Goal: Task Accomplishment & Management: Use online tool/utility

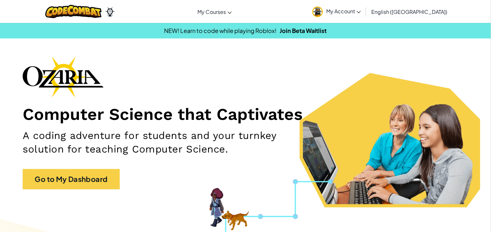
click at [108, 168] on div "Computer Science that Captivates A coding adventure for students and your turnk…" at bounding box center [246, 126] width 446 height 140
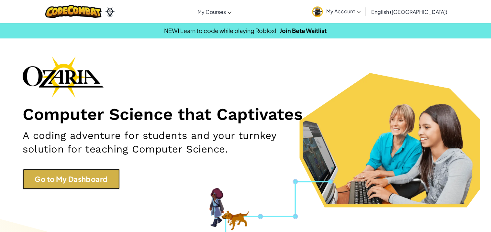
click at [105, 178] on link "Go to My Dashboard" at bounding box center [71, 179] width 97 height 20
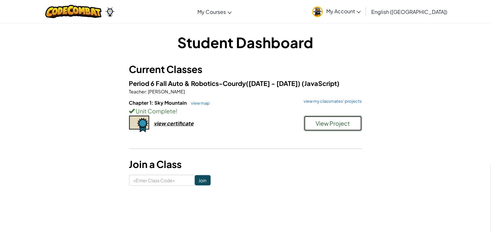
click at [352, 129] on button "View Project" at bounding box center [333, 124] width 58 height 16
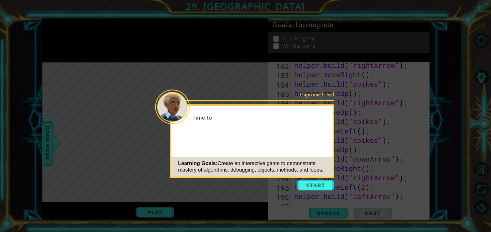
scroll to position [1915, 0]
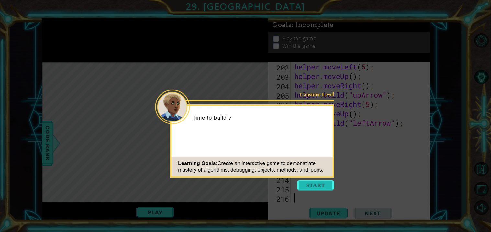
click at [324, 181] on button "Start" at bounding box center [315, 185] width 37 height 10
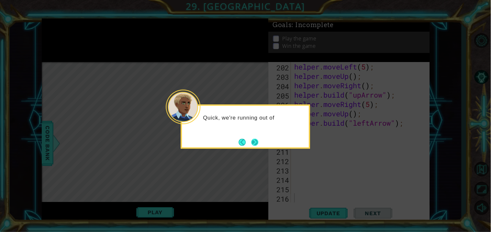
click at [252, 145] on button "Next" at bounding box center [254, 142] width 7 height 7
click at [253, 146] on button "Next" at bounding box center [255, 143] width 12 height 12
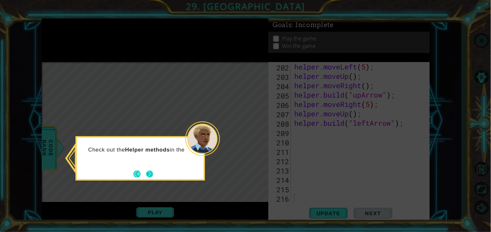
click at [155, 177] on button "Next" at bounding box center [149, 174] width 11 height 11
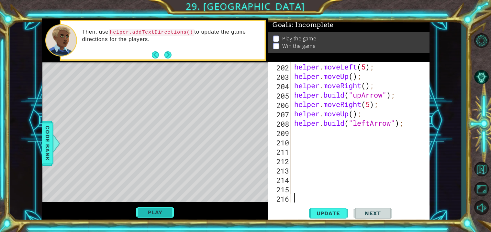
click at [149, 211] on button "Play" at bounding box center [155, 213] width 38 height 12
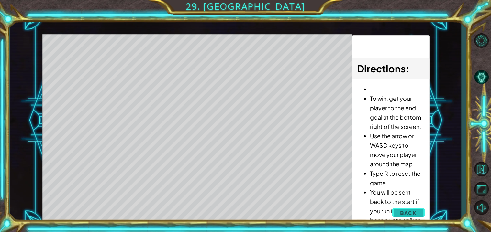
click at [422, 212] on button "Back" at bounding box center [408, 213] width 33 height 13
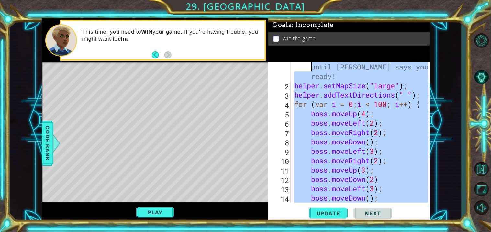
scroll to position [0, 0]
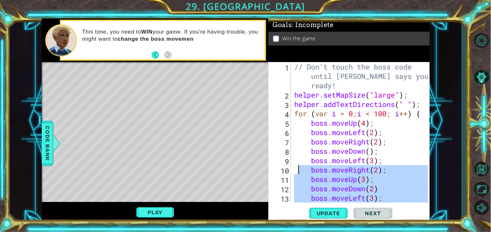
drag, startPoint x: 344, startPoint y: 175, endPoint x: 301, endPoint y: 164, distance: 44.1
click at [301, 164] on div "// Don't touch the boss code until [PERSON_NAME] says you're ready! helper . se…" at bounding box center [362, 151] width 138 height 178
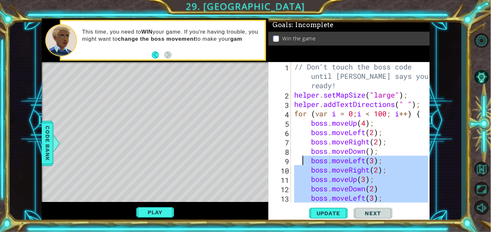
click at [301, 164] on div "// Don't touch the boss code until [PERSON_NAME] says you're ready! helper . se…" at bounding box center [360, 132] width 135 height 141
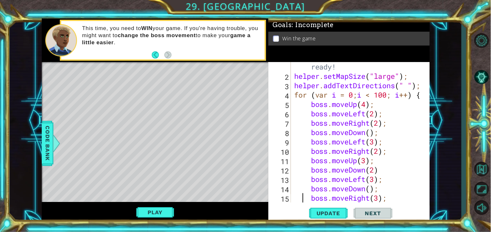
scroll to position [18, 0]
click at [406, 172] on div "// Don't touch the boss code until [PERSON_NAME] says you're ready! helper . se…" at bounding box center [362, 132] width 138 height 178
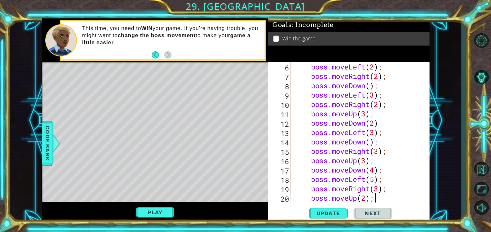
type textarea "boss.moveDown(2);"
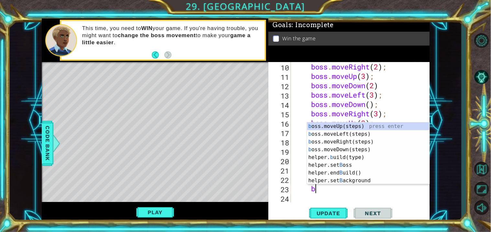
scroll to position [0, 1]
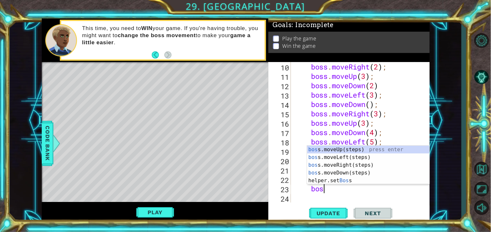
type textarea "boss"
click at [356, 155] on div "boss .moveUp(steps) press enter boss .moveLeft(steps) press enter boss .moveRig…" at bounding box center [368, 173] width 122 height 54
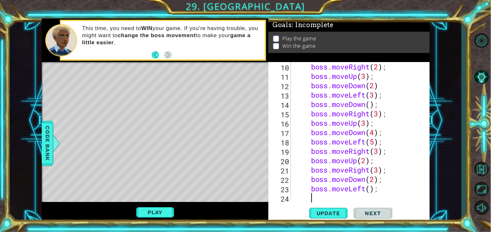
scroll to position [0, 0]
click at [372, 194] on div "boss . moveRight ( 2 ) ; boss . moveUp ( 3 ) ; boss . moveDown ( 2 ) boss . mov…" at bounding box center [362, 142] width 138 height 160
click at [372, 190] on div "boss . moveRight ( 2 ) ; boss . moveUp ( 3 ) ; boss . moveDown ( 2 ) boss . mov…" at bounding box center [362, 142] width 138 height 160
type textarea "boss.moveLeft(4);"
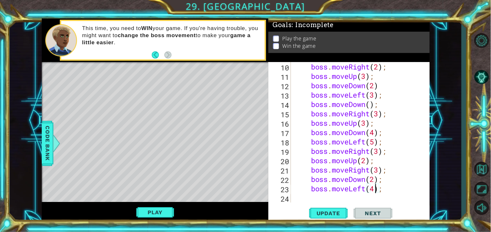
click at [335, 197] on div "boss . moveRight ( 2 ) ; boss . moveUp ( 3 ) ; boss . moveDown ( 2 ) boss . mov…" at bounding box center [362, 142] width 138 height 160
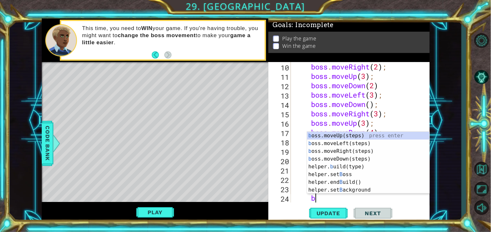
type textarea "bo"
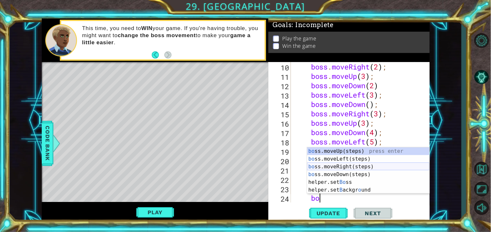
click at [354, 168] on div "bo ss.moveUp(steps) press enter bo ss.moveLeft(steps) press enter bo ss.moveRig…" at bounding box center [368, 179] width 122 height 62
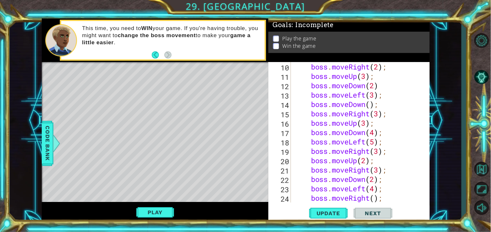
scroll to position [0, 0]
click at [377, 199] on div "boss . moveRight ( 2 ) ; boss . moveUp ( 3 ) ; boss . moveDown ( 2 ) boss . mov…" at bounding box center [362, 142] width 138 height 160
type textarea "boss.moveRight(3);"
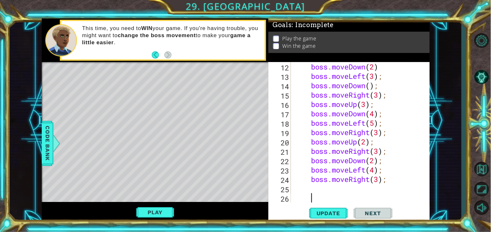
scroll to position [122, 0]
click at [350, 188] on div "boss . moveDown ( 2 ) boss . moveLeft ( 3 ) ; boss . moveDown ( ) ; boss . move…" at bounding box center [362, 142] width 138 height 160
type textarea "g"
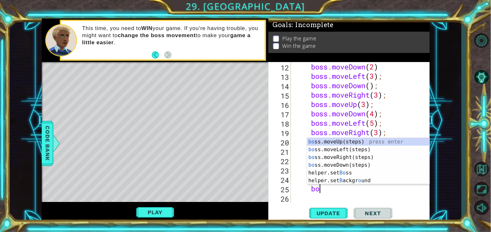
type textarea "bos"
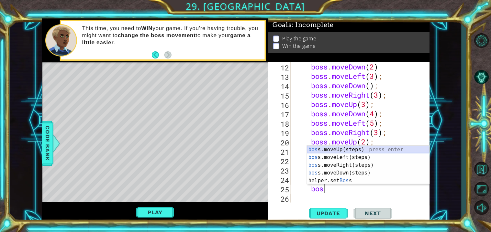
click at [369, 151] on div "bos s.moveUp(steps) press enter bos s.moveLeft(steps) press enter bos s.moveRig…" at bounding box center [368, 173] width 122 height 54
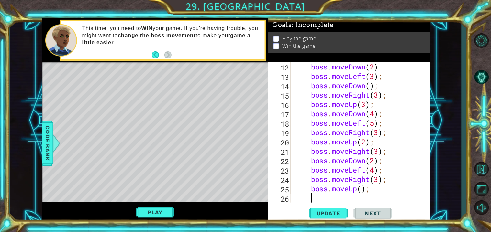
scroll to position [0, 0]
click at [339, 212] on span "Update" at bounding box center [328, 213] width 37 height 6
click at [158, 206] on div "Play" at bounding box center [155, 212] width 227 height 21
click at [162, 210] on button "Play" at bounding box center [155, 213] width 38 height 12
